Goal: Navigation & Orientation: Find specific page/section

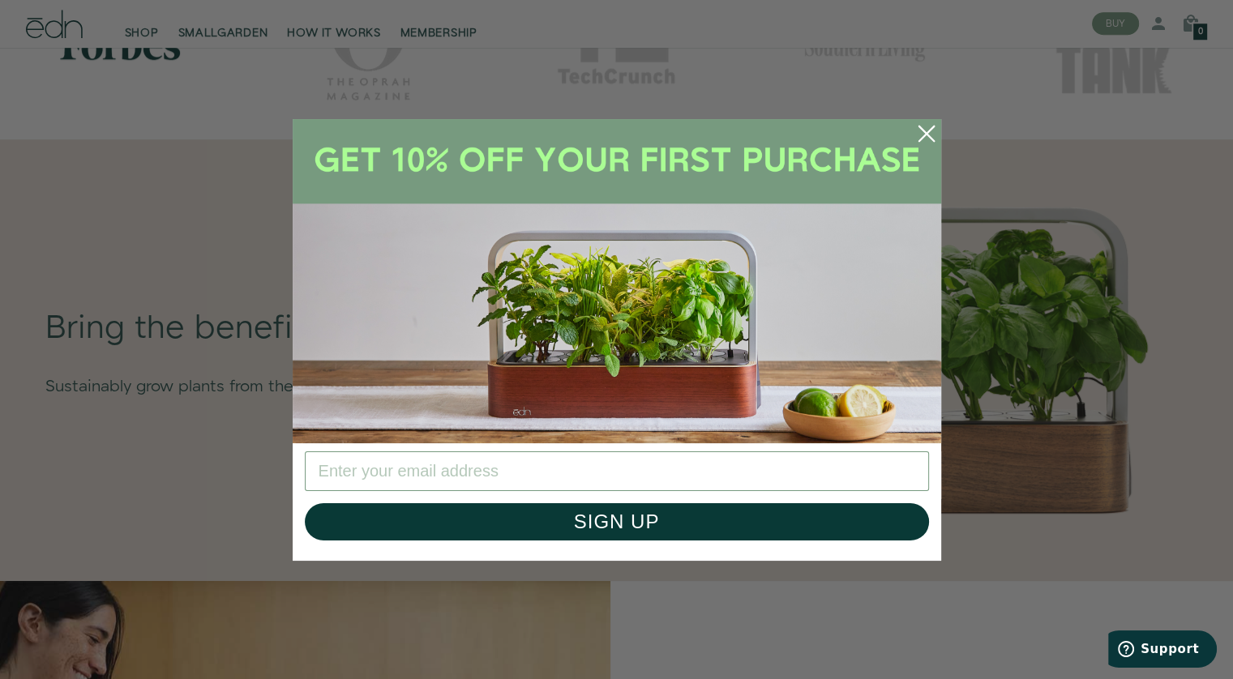
click at [925, 129] on circle "Close dialog" at bounding box center [927, 134] width 36 height 36
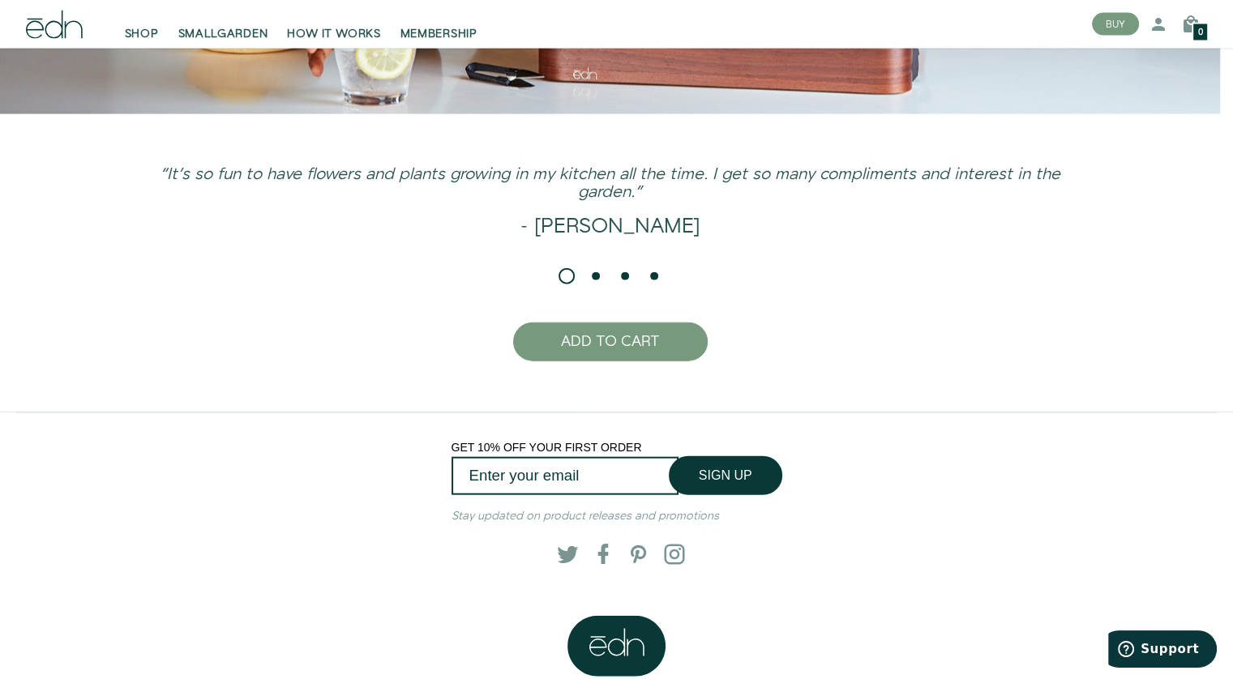
scroll to position [3830, 0]
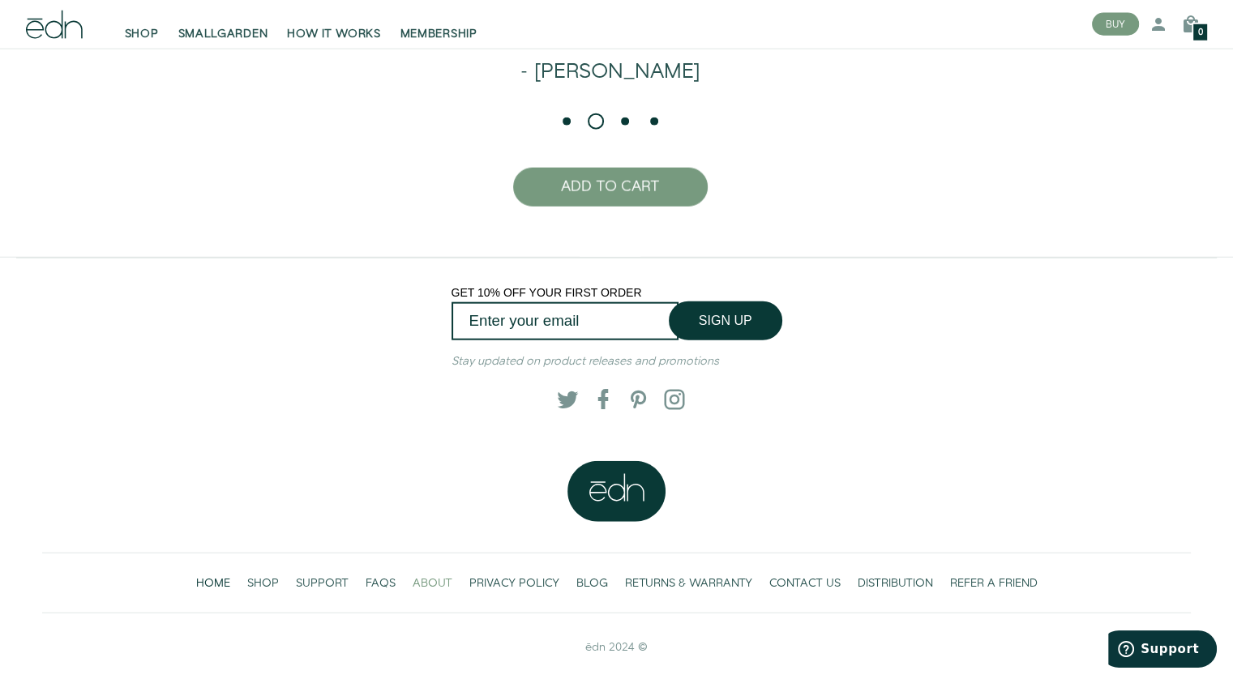
click at [427, 577] on span "ABOUT" at bounding box center [433, 583] width 40 height 16
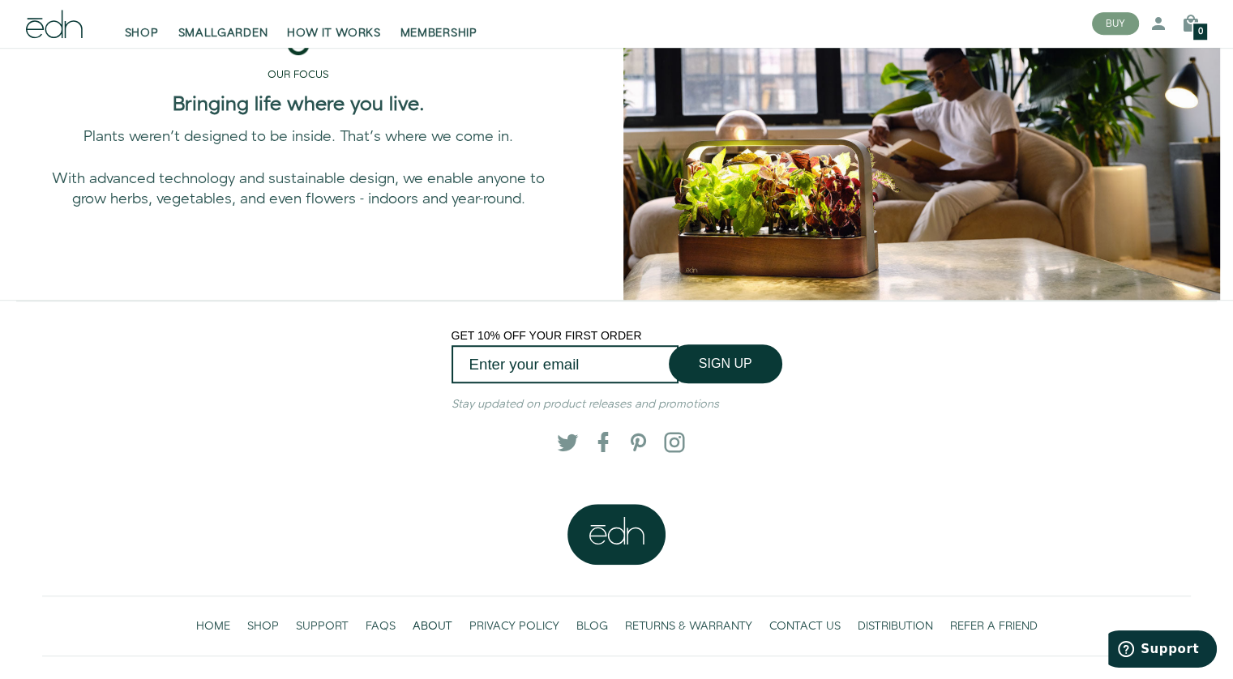
scroll to position [1148, 0]
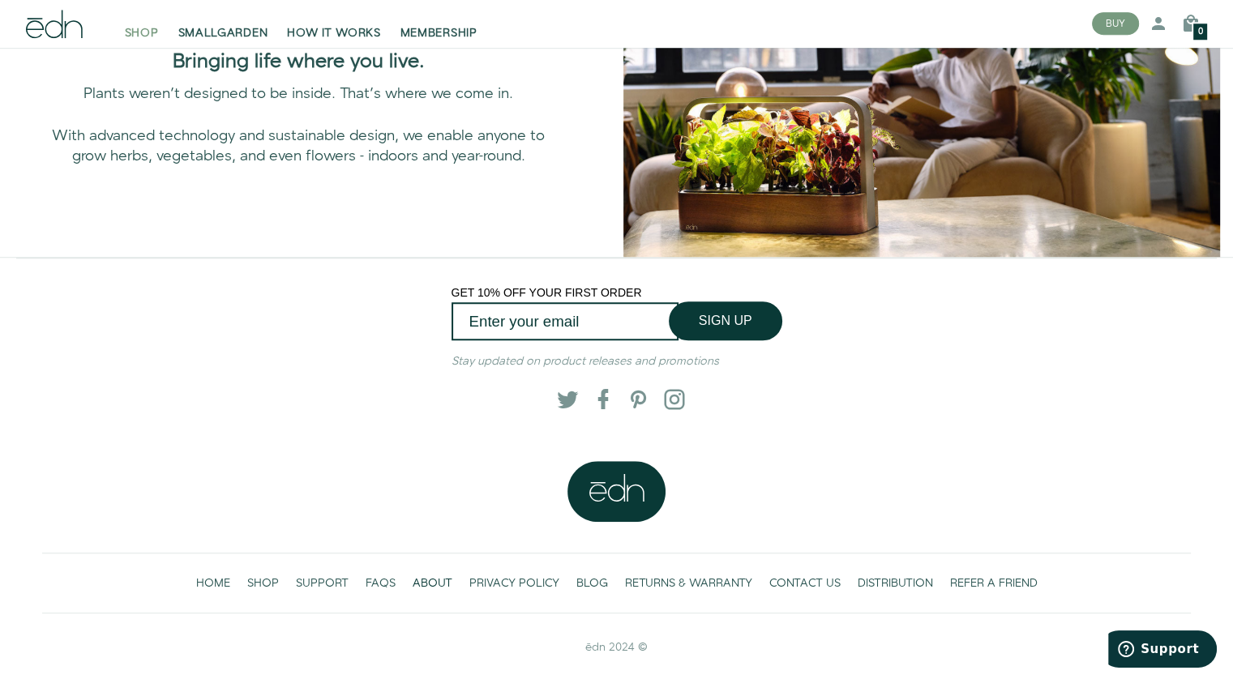
click at [135, 29] on span "SHOP" at bounding box center [142, 34] width 34 height 16
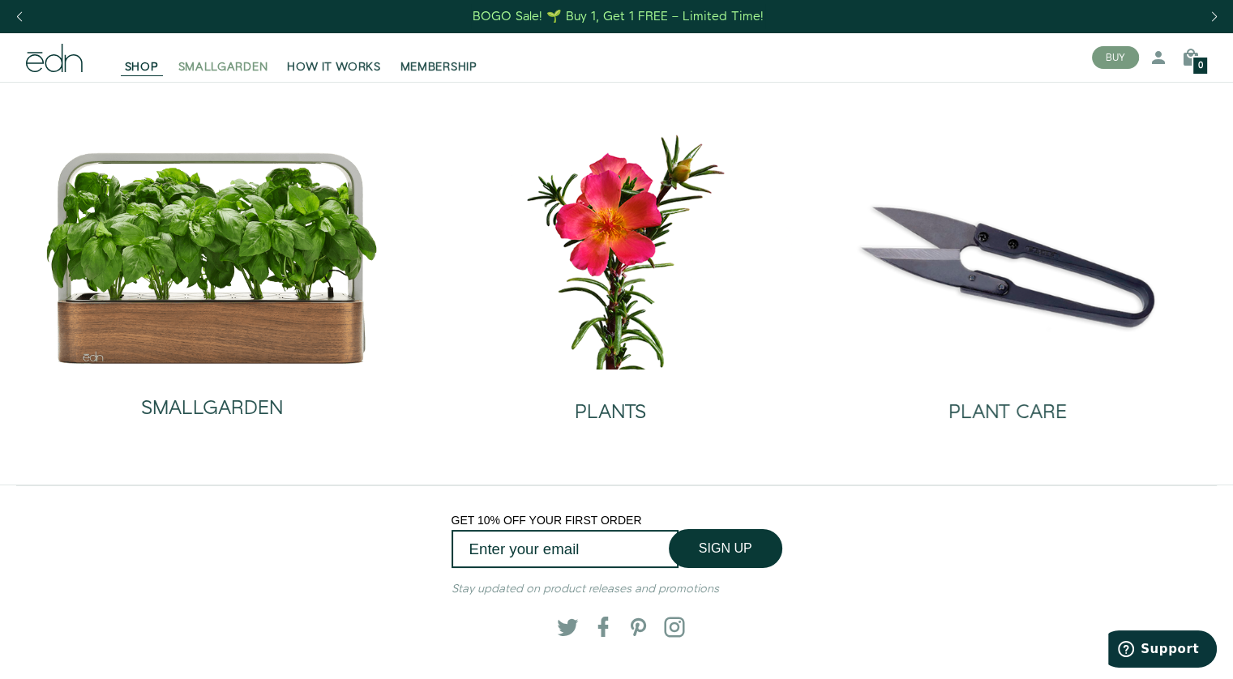
click at [225, 64] on span "SMALLGARDEN" at bounding box center [223, 67] width 90 height 16
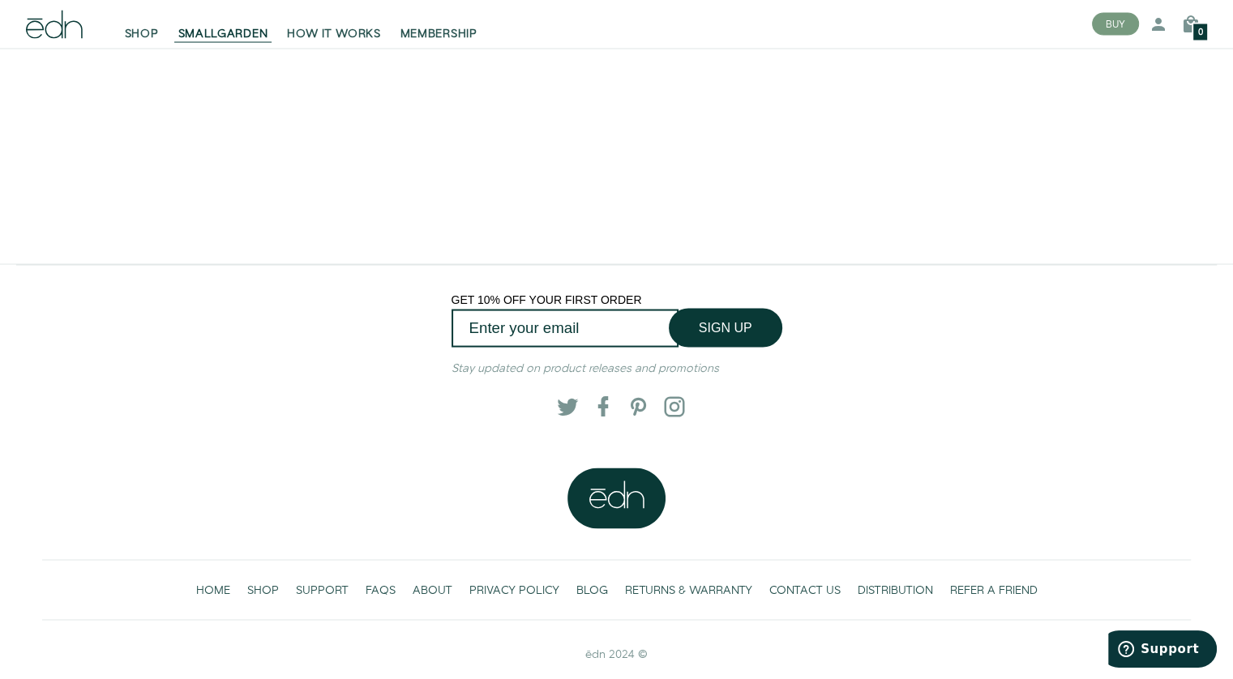
scroll to position [3253, 0]
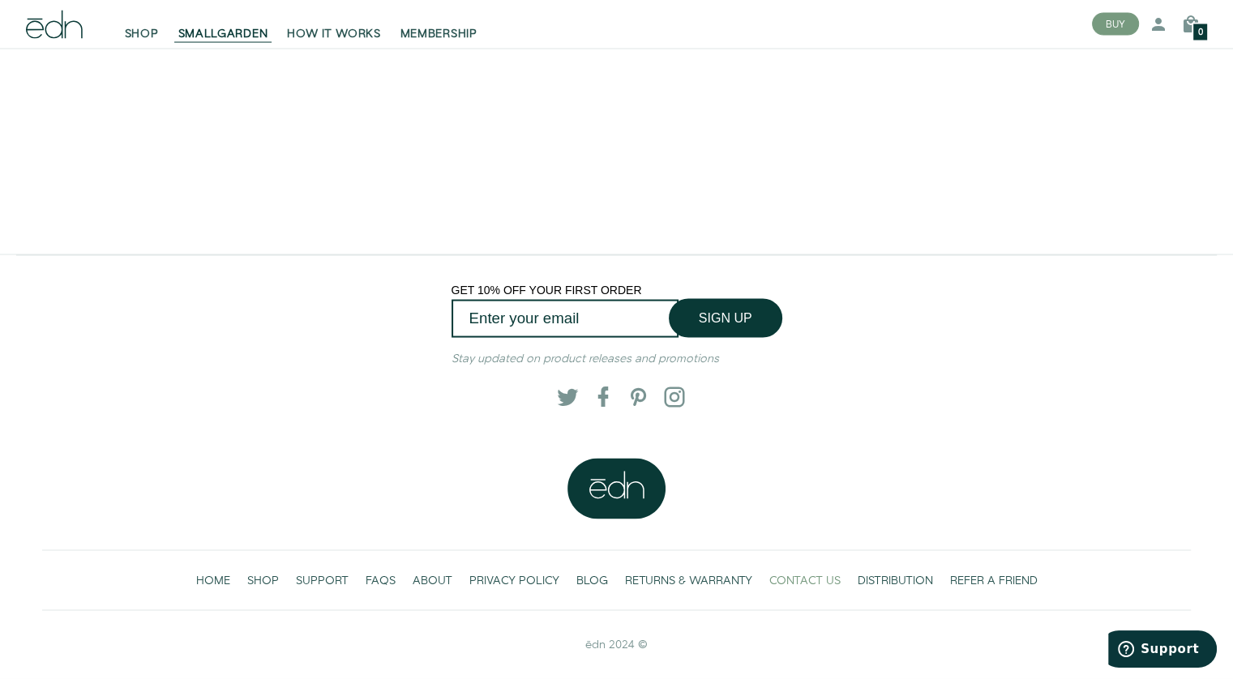
click at [819, 577] on span "CONTACT US" at bounding box center [804, 581] width 71 height 16
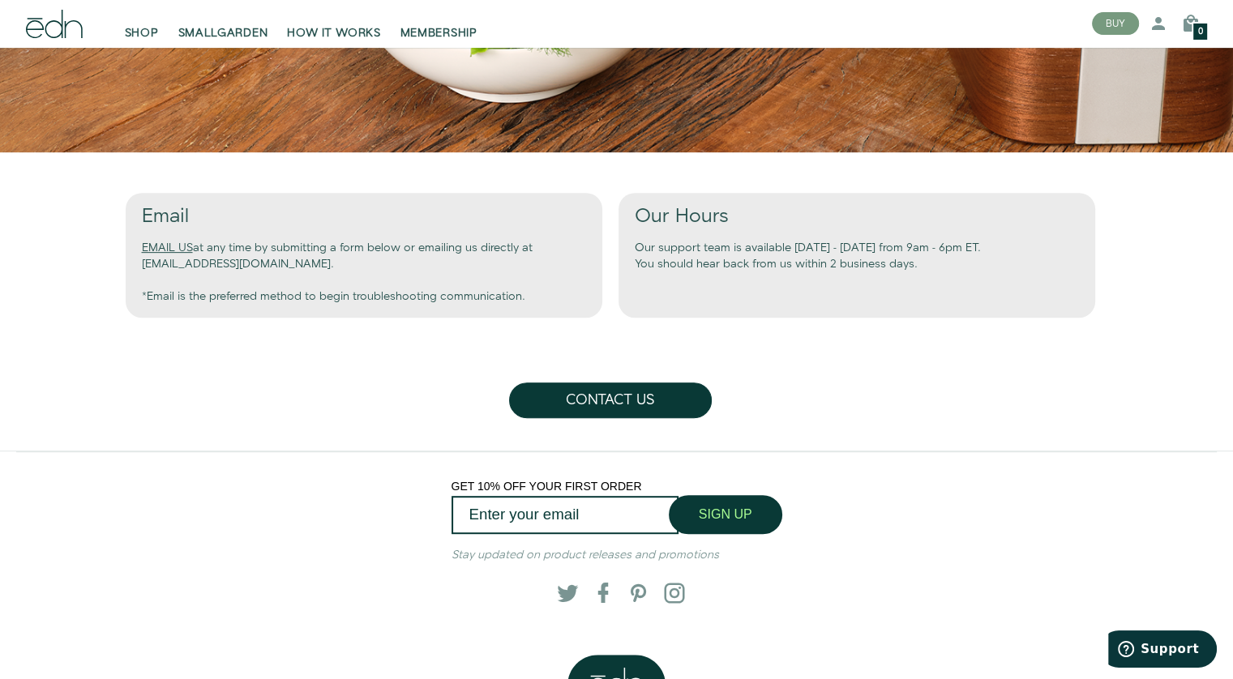
scroll to position [844, 0]
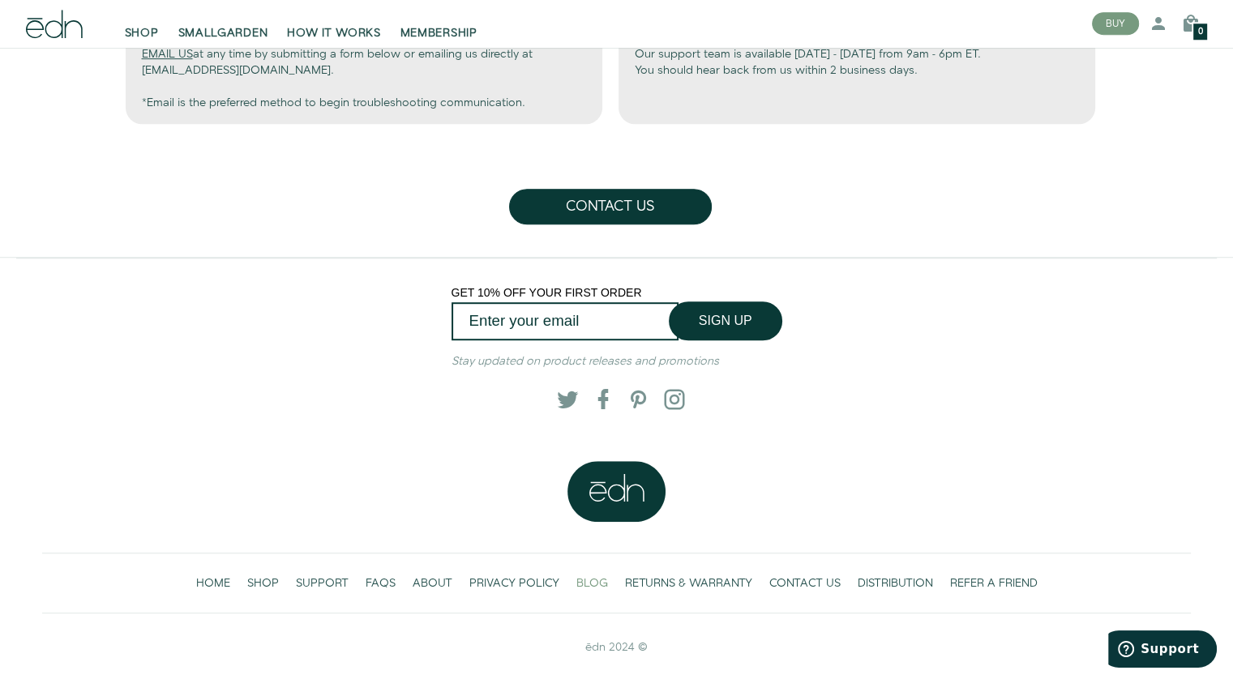
click at [602, 575] on span "BLOG" at bounding box center [592, 583] width 32 height 16
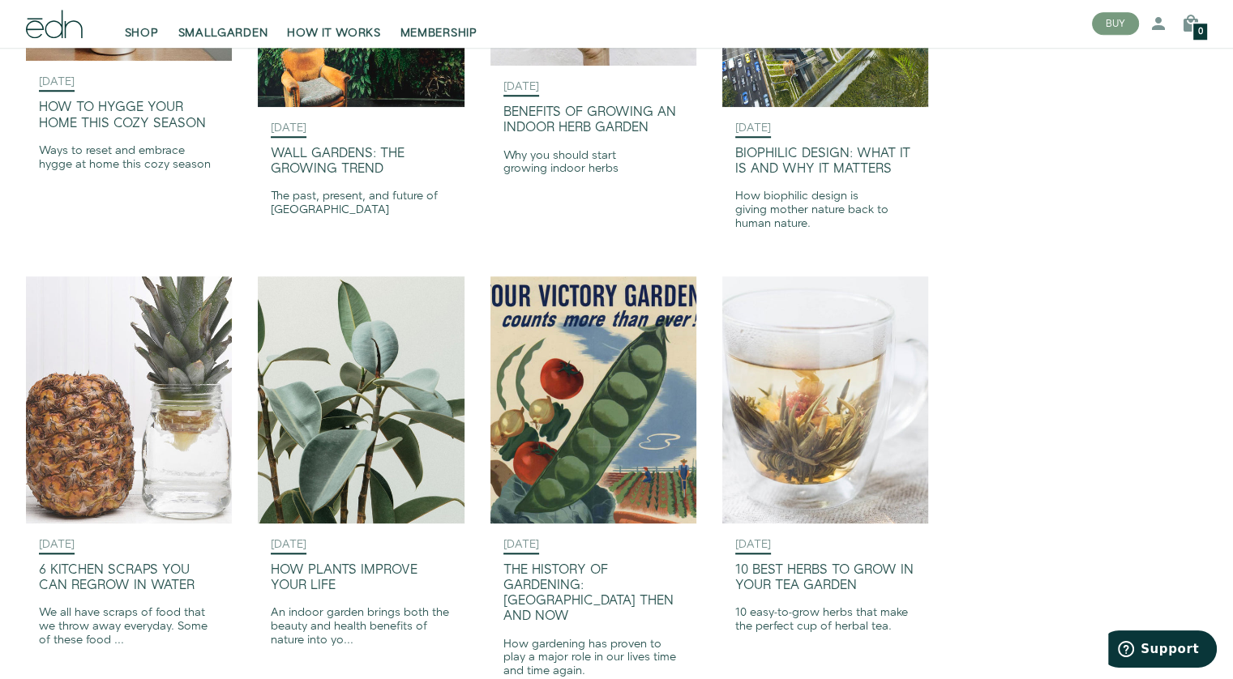
scroll to position [1970, 0]
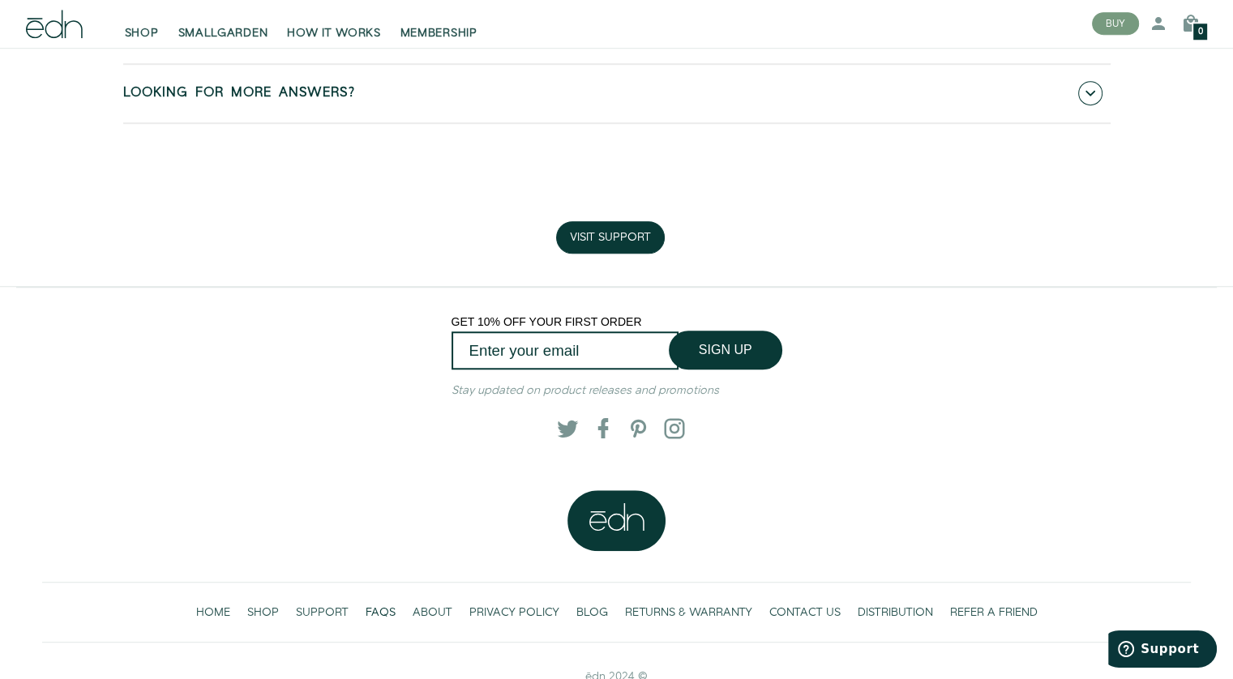
scroll to position [1266, 0]
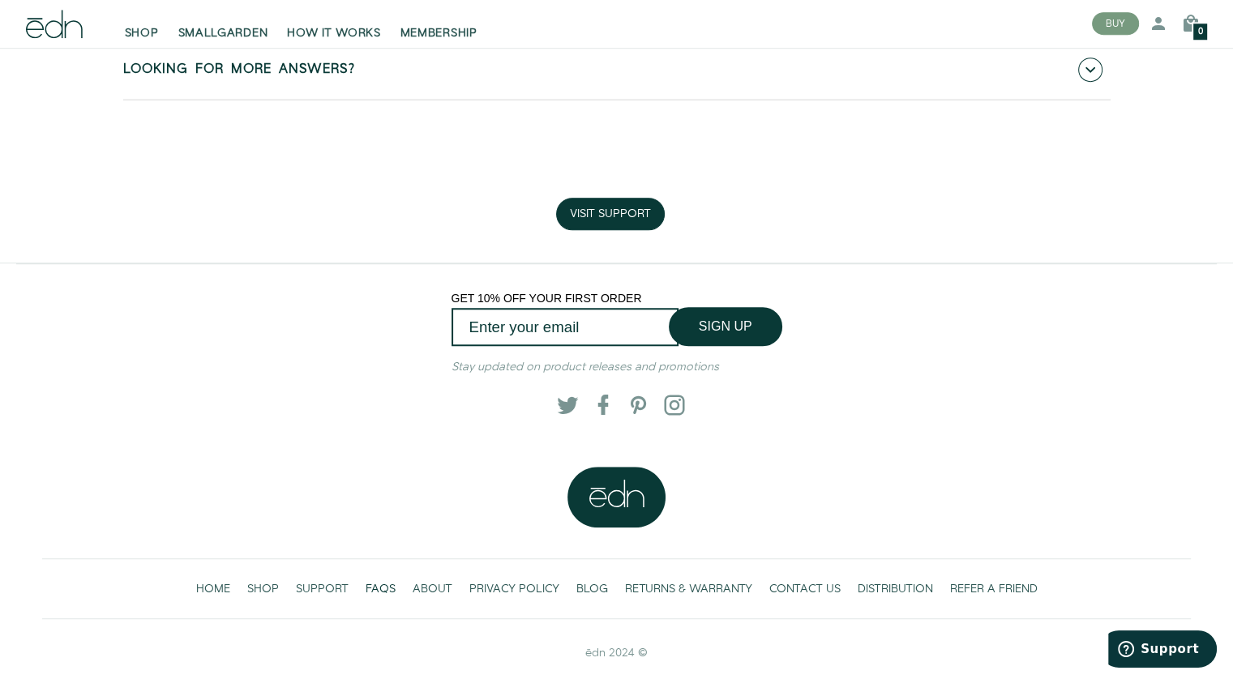
click at [662, 72] on link "Looking for more answers?" at bounding box center [616, 70] width 987 height 58
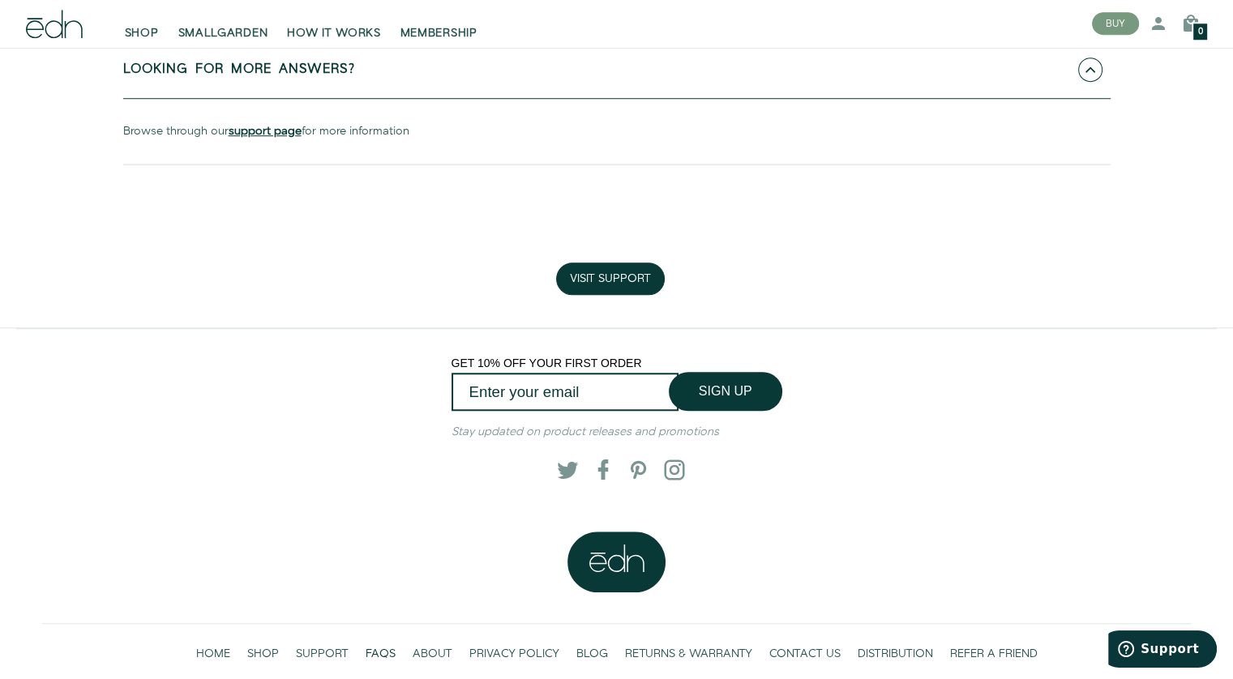
click at [269, 126] on b "support page" at bounding box center [265, 131] width 73 height 16
